Goal: Contribute content

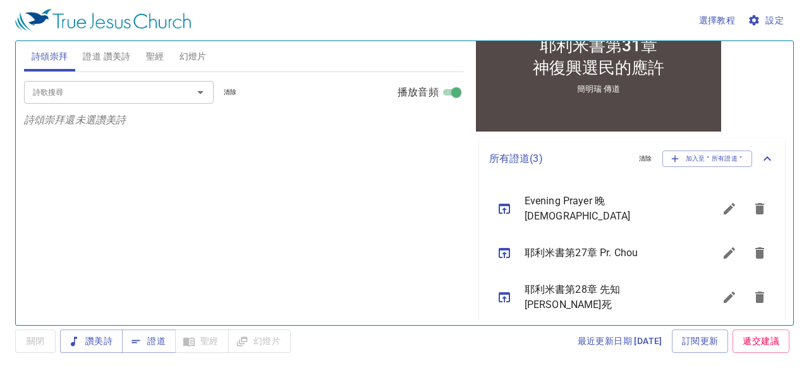
scroll to position [278, 0]
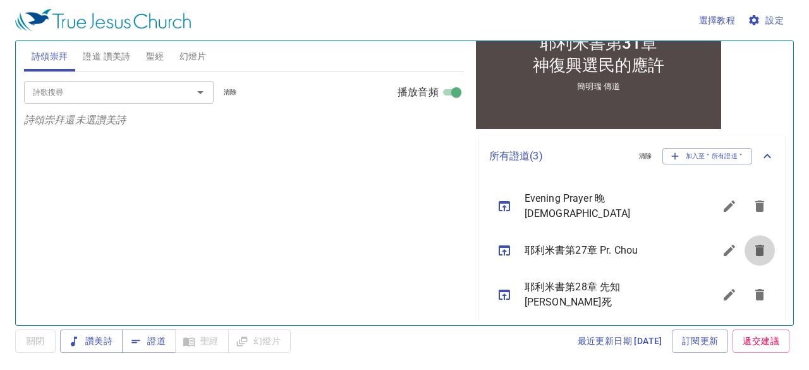
click at [755, 245] on icon "sermon lineup list" at bounding box center [759, 250] width 9 height 11
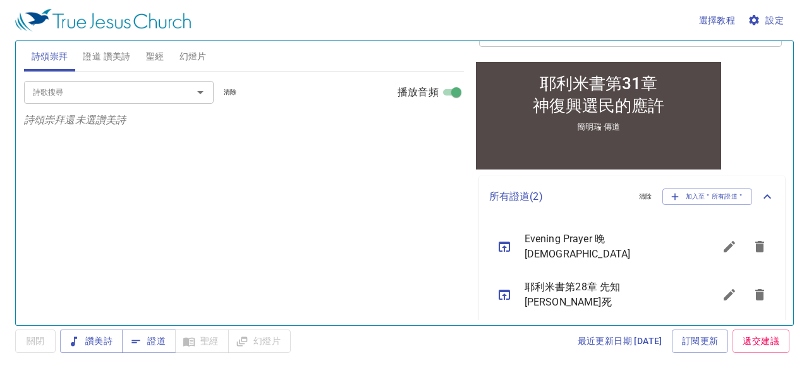
click at [510, 241] on icon "sermon lineup list" at bounding box center [504, 246] width 15 height 15
type textarea "Evening Prayer 晚 [DEMOGRAPHIC_DATA]"
type textarea "歡迎大家分享喜歡的贊美詩或信仰體驗。"
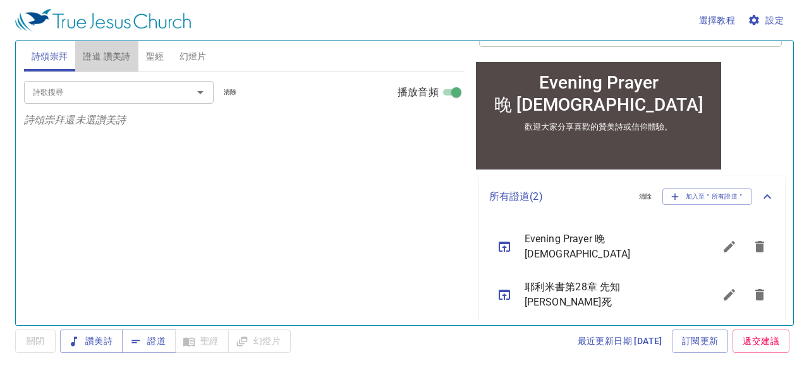
click at [98, 59] on span "證道 讚美詩" at bounding box center [106, 57] width 47 height 16
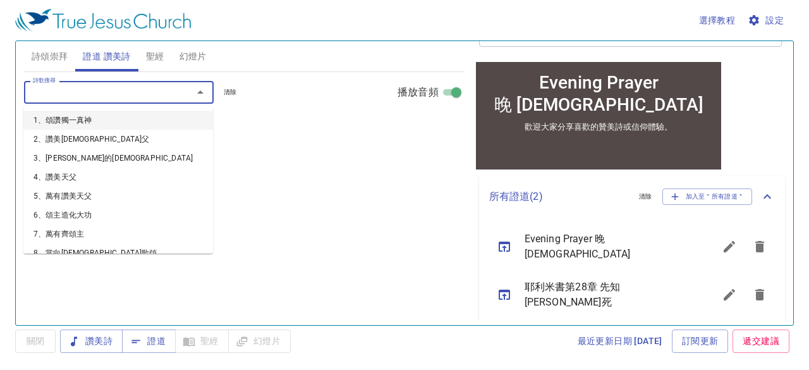
click at [134, 94] on input "詩歌搜尋" at bounding box center [100, 92] width 145 height 15
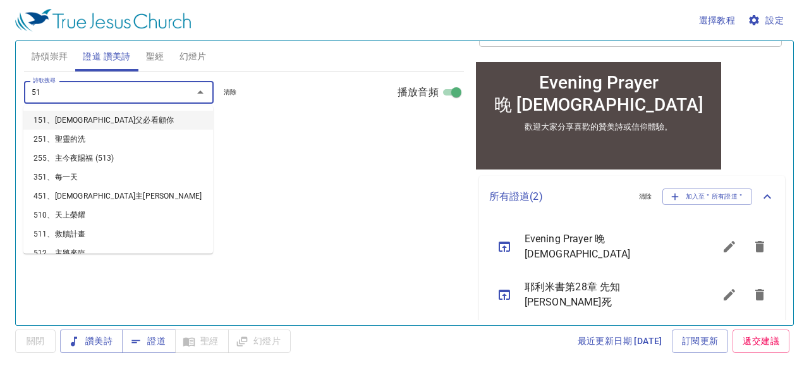
type input "519"
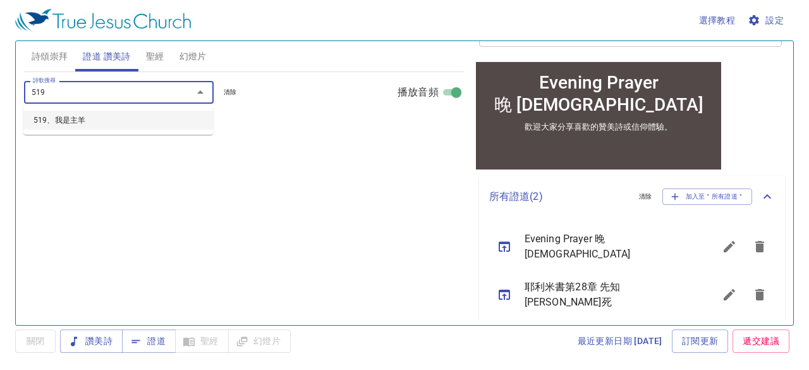
click at [80, 119] on li "519、我是主羊" at bounding box center [118, 120] width 190 height 19
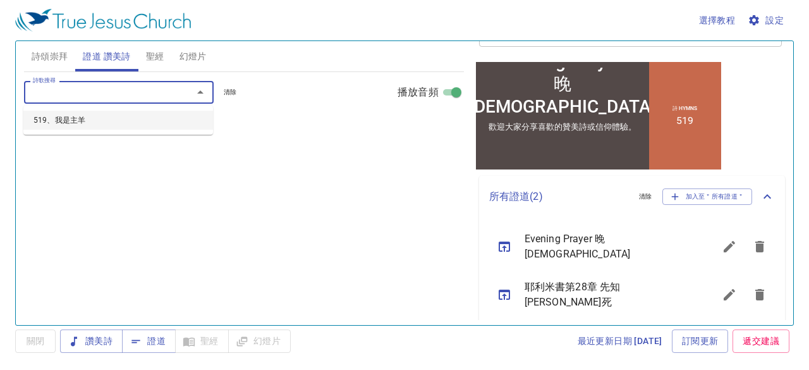
select select "1"
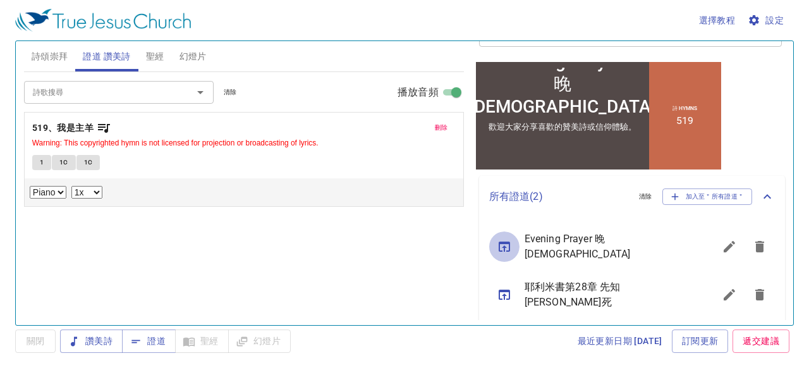
click at [504, 240] on icon "sermon lineup list" at bounding box center [504, 246] width 15 height 15
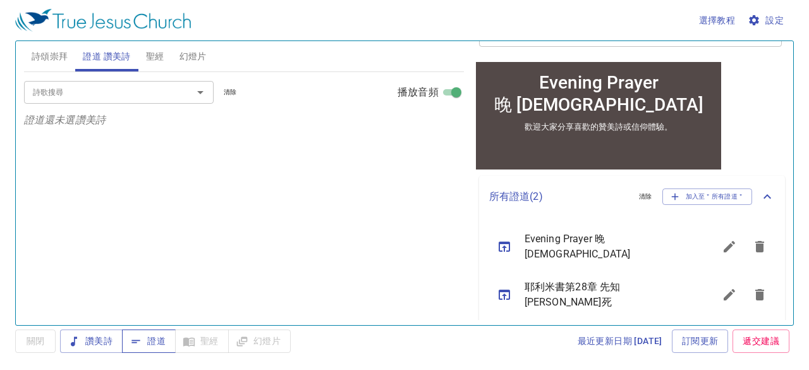
click at [157, 341] on span "證道" at bounding box center [149, 341] width 34 height 16
click at [137, 88] on input "詩歌搜尋" at bounding box center [100, 92] width 145 height 15
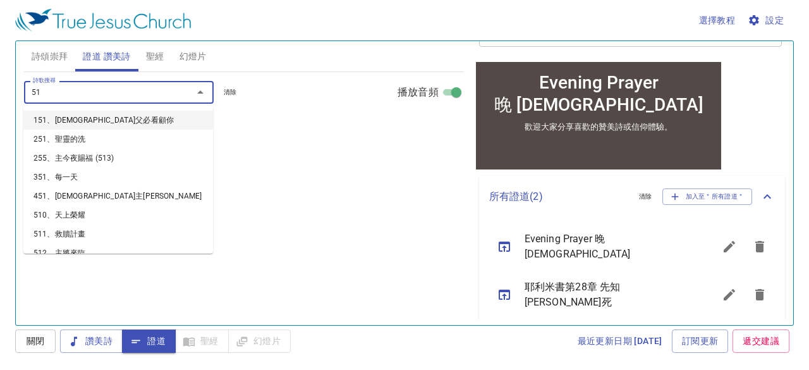
type input "519"
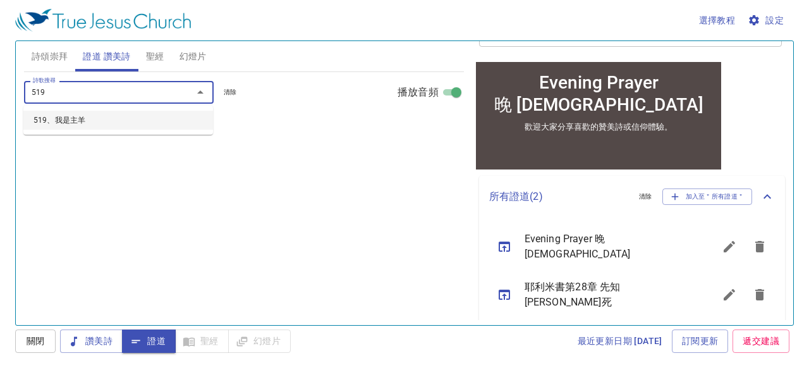
click at [70, 116] on li "519、我是主羊" at bounding box center [118, 120] width 190 height 19
select select "1"
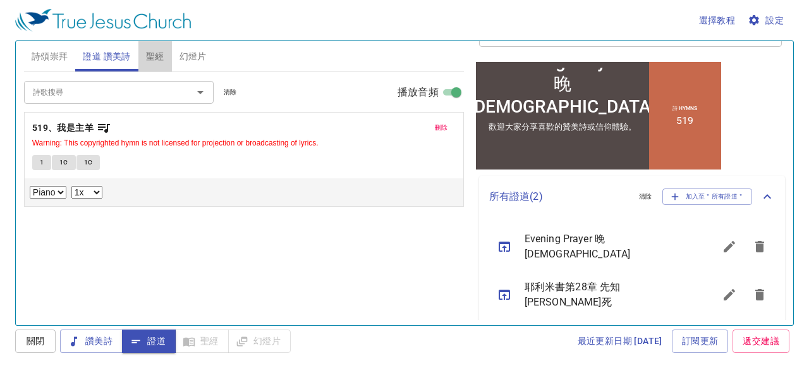
click at [153, 58] on span "聖經" at bounding box center [155, 57] width 18 height 16
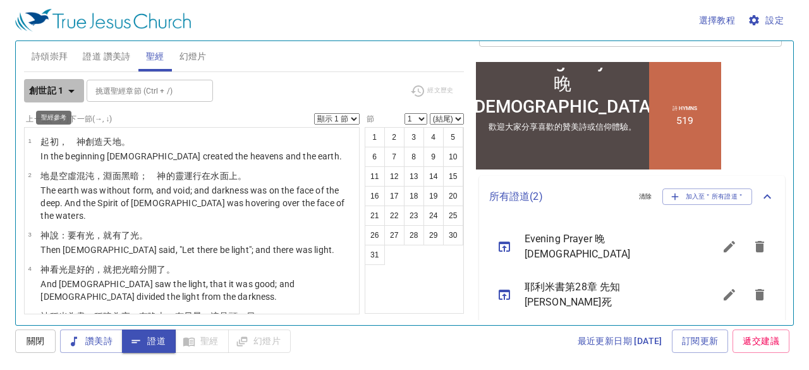
click at [68, 92] on icon "button" at bounding box center [71, 90] width 15 height 15
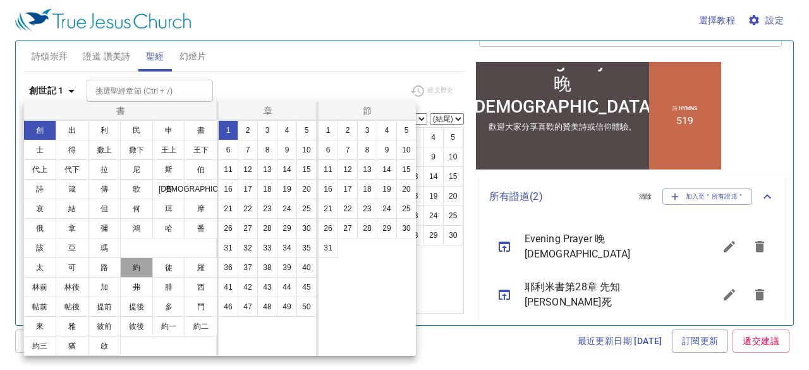
click at [137, 262] on button "約" at bounding box center [136, 267] width 33 height 20
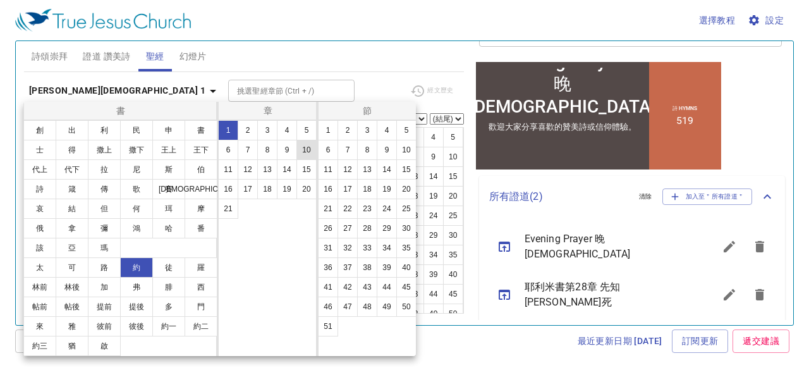
click at [303, 148] on button "10" at bounding box center [306, 150] width 20 height 20
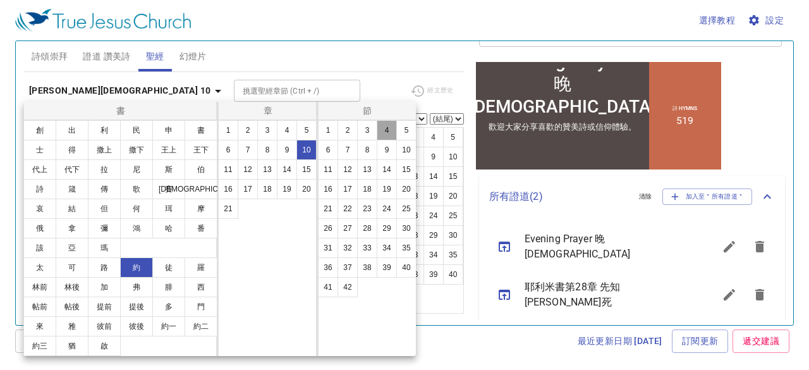
click at [388, 136] on button "4" at bounding box center [387, 130] width 20 height 20
select select "4"
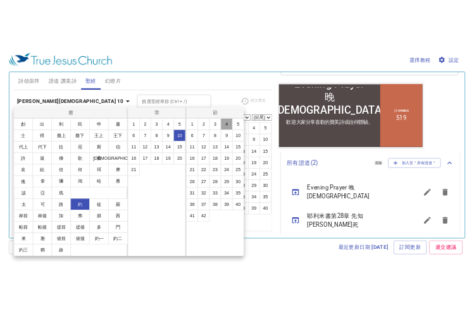
scroll to position [75, 0]
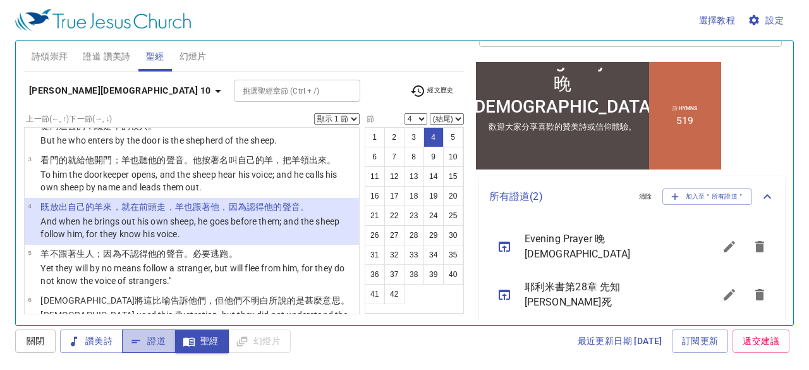
click at [152, 337] on span "證道" at bounding box center [149, 341] width 34 height 16
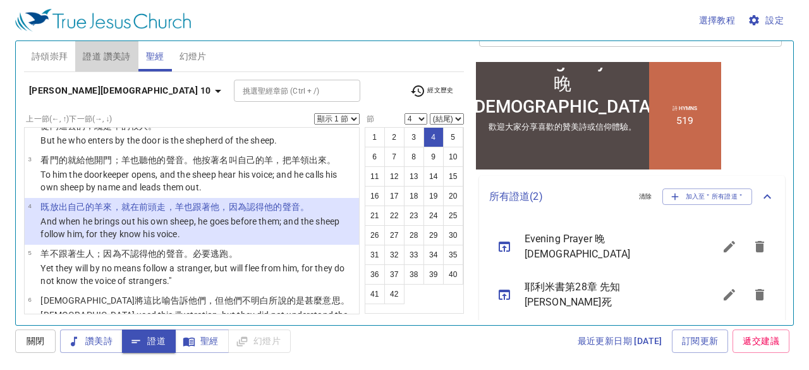
click at [107, 55] on span "證道 讚美詩" at bounding box center [106, 57] width 47 height 16
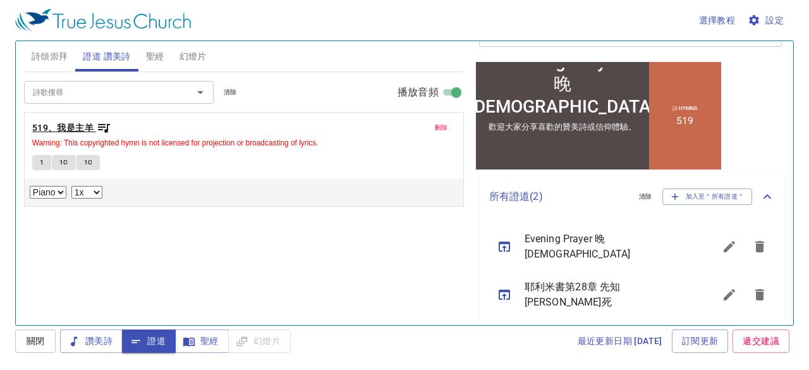
click at [85, 128] on b "519、我是主羊" at bounding box center [62, 128] width 61 height 16
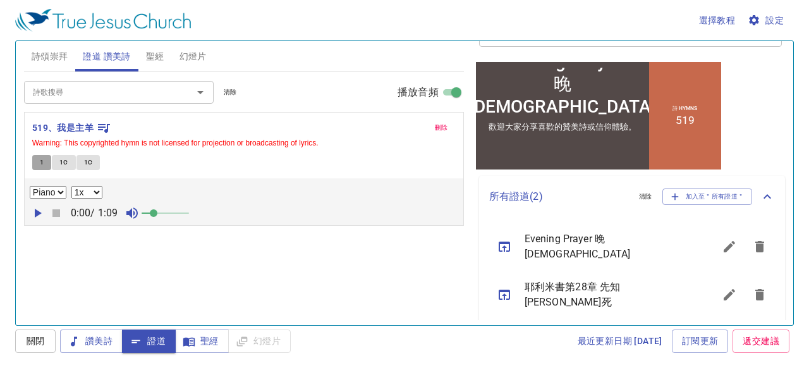
click at [42, 162] on span "1" at bounding box center [42, 162] width 4 height 11
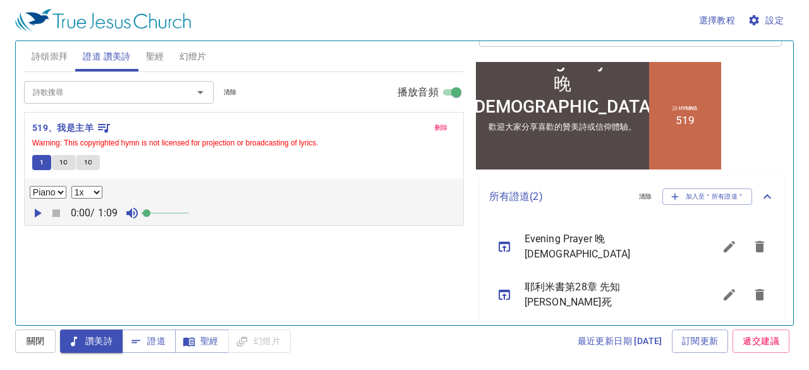
click at [148, 209] on span at bounding box center [147, 213] width 8 height 8
click at [152, 336] on span "證道" at bounding box center [149, 341] width 34 height 16
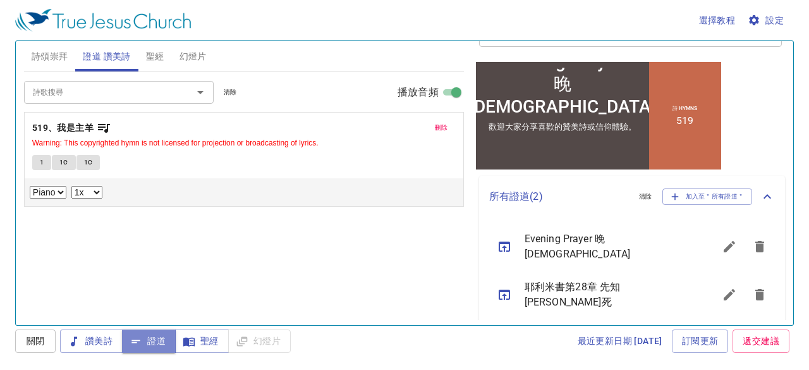
click at [145, 338] on span "證道" at bounding box center [149, 341] width 34 height 16
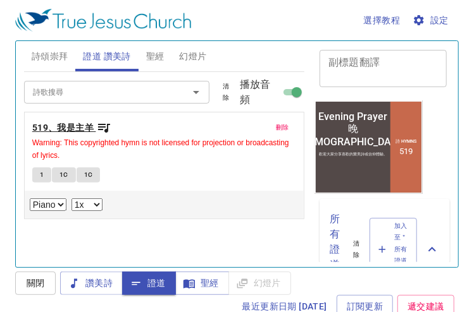
click at [89, 127] on b "519、我是主羊" at bounding box center [62, 128] width 61 height 16
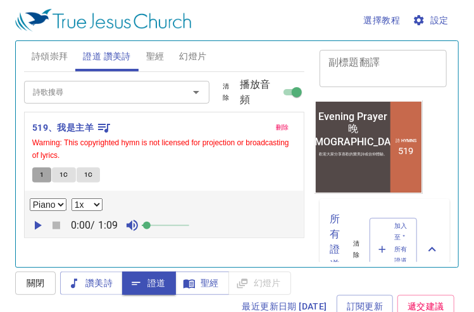
click at [47, 174] on button "1" at bounding box center [41, 175] width 19 height 15
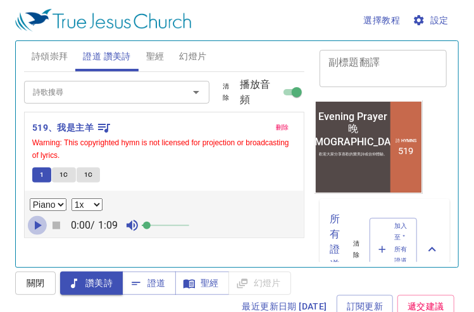
select select "1"
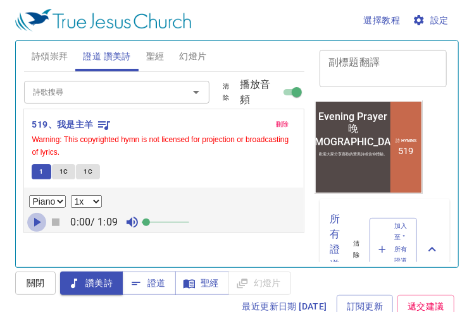
click at [36, 226] on div "刪除 519、我是主羊 Warning: This copyrighted hymn is not licensed for projection or br…" at bounding box center [164, 175] width 281 height 126
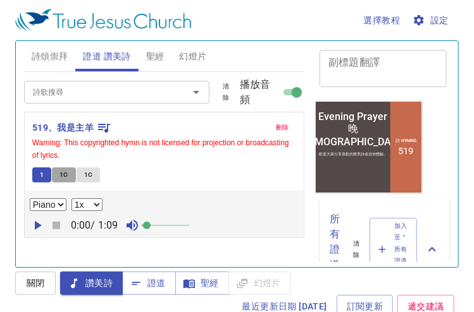
click at [62, 173] on span "1C" at bounding box center [63, 174] width 9 height 11
click at [87, 173] on span "1C" at bounding box center [88, 174] width 9 height 11
click at [48, 175] on button "1" at bounding box center [41, 175] width 19 height 15
click at [161, 55] on span "聖經" at bounding box center [155, 57] width 18 height 16
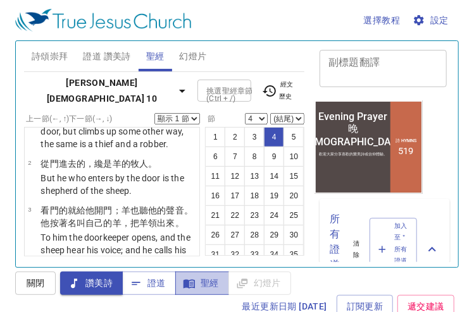
click at [211, 276] on span "聖經" at bounding box center [202, 284] width 34 height 16
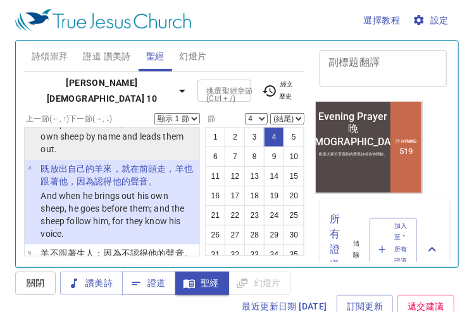
scroll to position [265, 0]
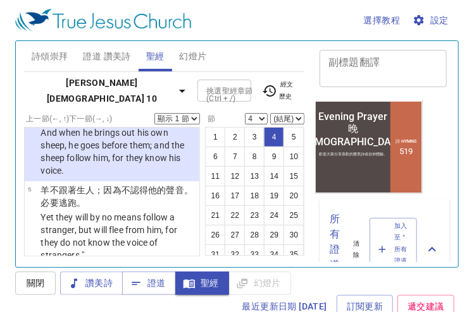
click at [197, 115] on select "顯示 1 節 顯示 2 節 顯示 3 節 顯示 4 節 顯示 5 節" at bounding box center [177, 118] width 46 height 11
click at [154, 113] on select "顯示 1 節 顯示 2 節 顯示 3 節 顯示 4 節 顯示 5 節" at bounding box center [177, 118] width 46 height 11
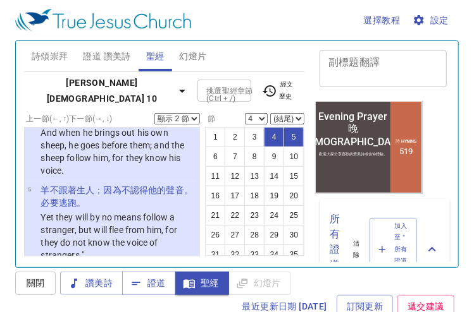
click at [194, 121] on select "顯示 1 節 顯示 2 節 顯示 3 節 顯示 4 節 顯示 5 節" at bounding box center [177, 118] width 46 height 11
select select "3"
click at [154, 113] on select "顯示 1 節 顯示 2 節 顯示 3 節 顯示 4 節 顯示 5 節" at bounding box center [177, 118] width 46 height 11
click at [92, 54] on span "證道 讚美詩" at bounding box center [106, 57] width 47 height 16
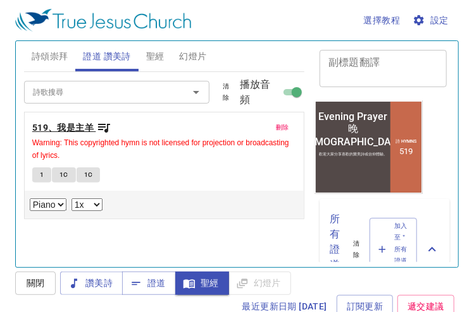
click at [68, 128] on b "519、我是主羊" at bounding box center [62, 128] width 61 height 16
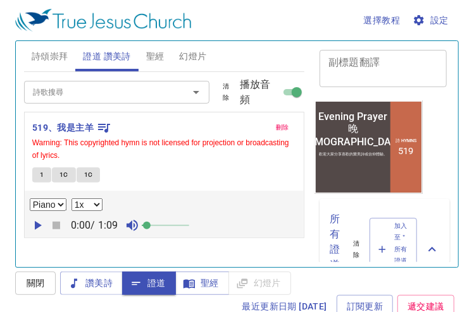
click at [39, 174] on button "1" at bounding box center [41, 175] width 19 height 15
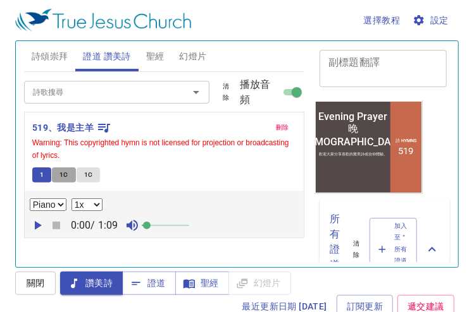
click at [62, 169] on span "1C" at bounding box center [63, 174] width 9 height 11
